Goal: Information Seeking & Learning: Learn about a topic

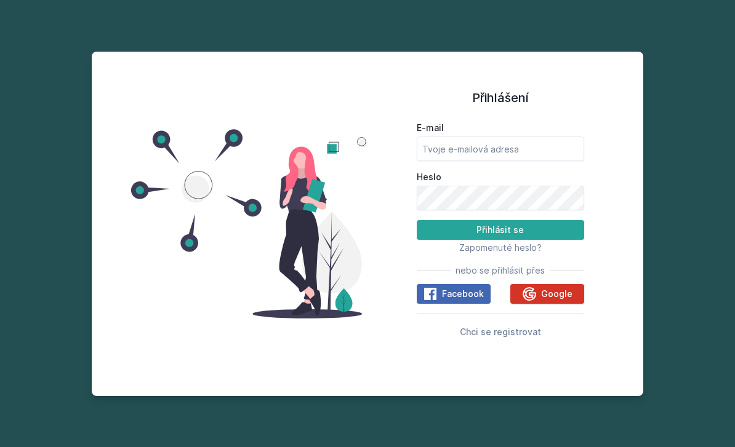
click at [556, 300] on span "Google" at bounding box center [556, 294] width 31 height 12
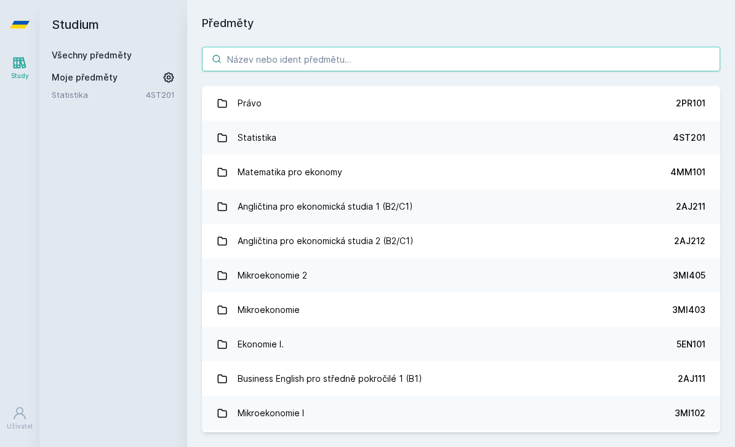
click at [243, 59] on input "search" at bounding box center [461, 59] width 518 height 25
type input "%"
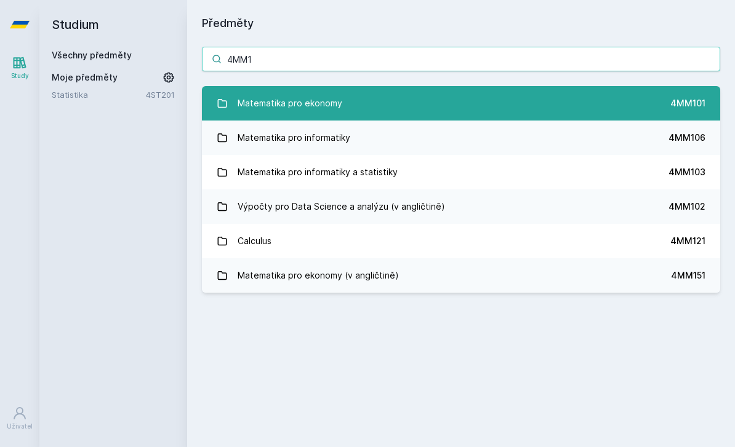
type input "4MM1"
click at [274, 105] on div "Matematika pro ekonomy" at bounding box center [289, 103] width 105 height 25
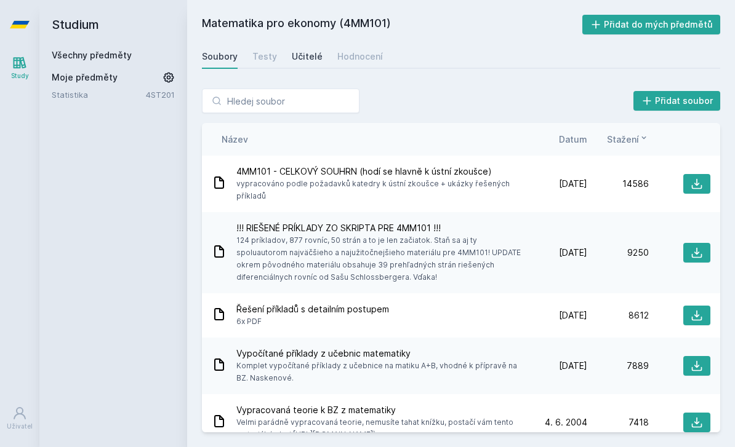
click at [308, 61] on div "Učitelé" at bounding box center [307, 56] width 31 height 12
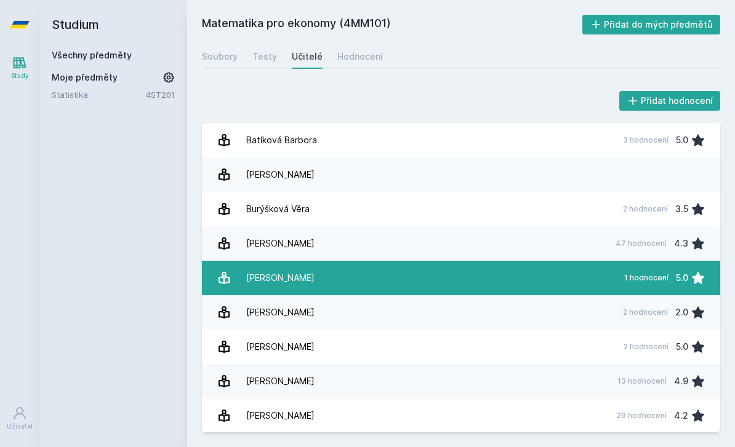
scroll to position [7, 0]
